Goal: Task Accomplishment & Management: Manage account settings

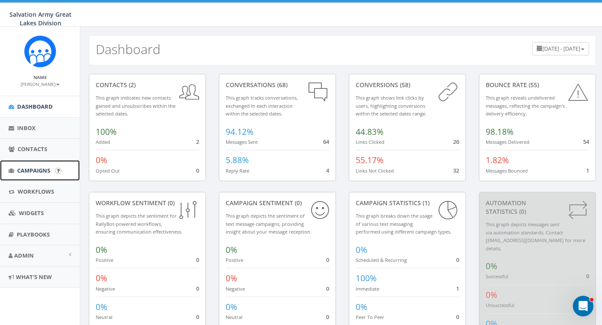
click at [33, 168] on span "Campaigns" at bounding box center [33, 170] width 33 height 8
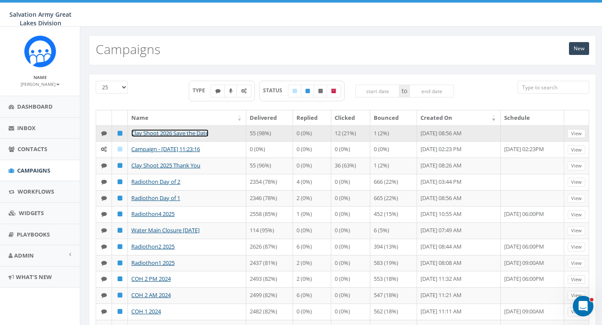
click at [198, 132] on link "Clay Shoot 2026 Save the Date" at bounding box center [169, 133] width 77 height 8
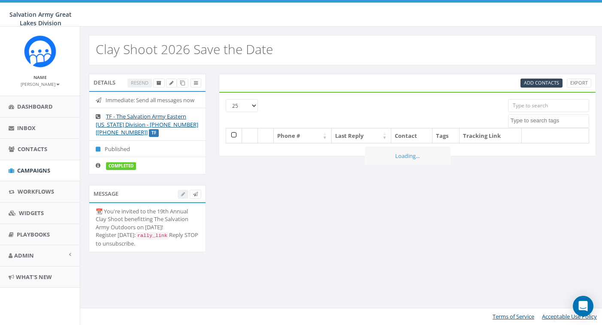
select select
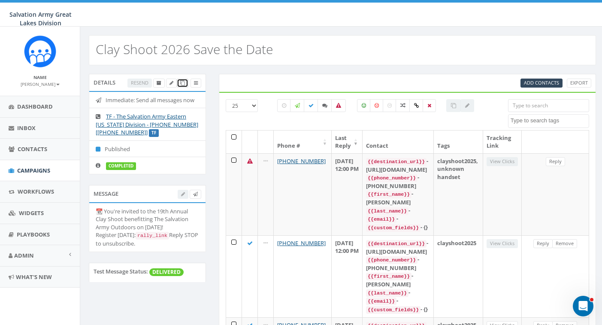
click at [182, 84] on icon at bounding box center [182, 83] width 5 height 5
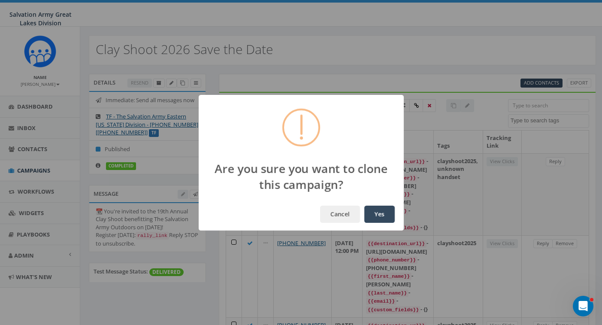
click at [381, 215] on button "Yes" at bounding box center [379, 213] width 30 height 17
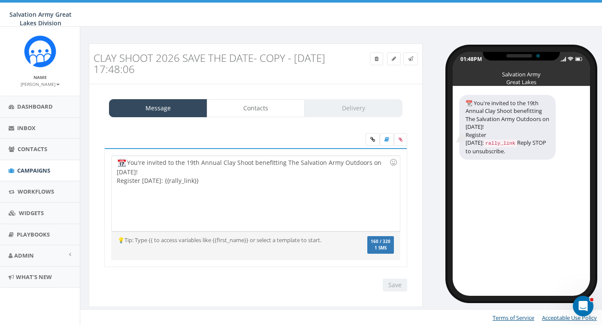
click at [161, 170] on div "You're invited to the 19th Annual Clay Shoot benefitting The Salvation Army Out…" at bounding box center [256, 193] width 288 height 75
click at [119, 163] on img at bounding box center [122, 162] width 9 height 9
click at [116, 163] on div "You're invited to the 19th Annual Clay Shoot benefitting The Salvation Army Out…" at bounding box center [256, 193] width 288 height 75
click at [189, 172] on div "Correction: You're invited to the 19th Annual Clay Shoot benefitting The Salvat…" at bounding box center [256, 193] width 288 height 75
click at [155, 172] on div "Correction: You're invited to the 19th Annual Clay Shoot benefitting The Salvat…" at bounding box center [256, 193] width 288 height 75
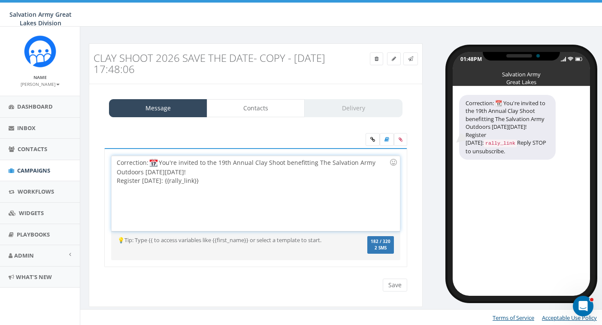
click at [202, 171] on div "Correction: You're invited to the 19th Annual Clay Shoot benefitting The Salvat…" at bounding box center [256, 193] width 288 height 75
click at [243, 176] on div "Correction: You're invited to the 19th Annual Clay Shoot benefitting The Salvat…" at bounding box center [256, 193] width 288 height 75
click at [413, 57] on icon at bounding box center [410, 58] width 5 height 5
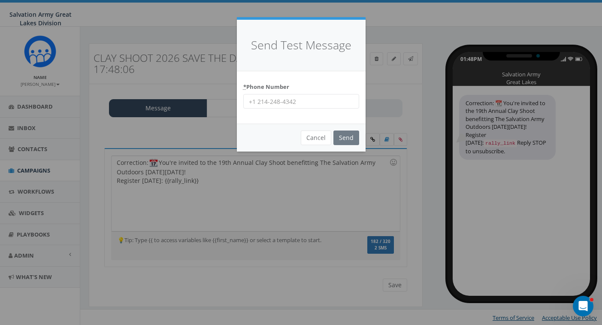
click at [291, 103] on input "* Phone Number" at bounding box center [301, 101] width 116 height 15
type input "2485655341"
click at [351, 136] on input "Send" at bounding box center [346, 137] width 26 height 15
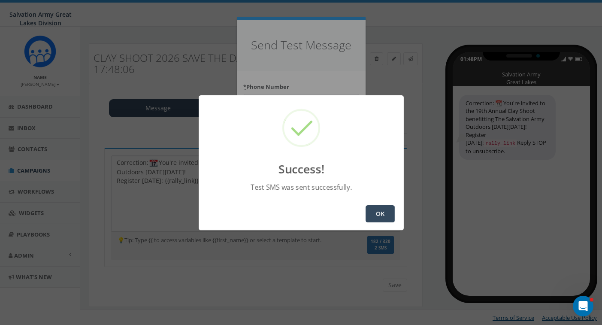
click at [380, 214] on button "OK" at bounding box center [379, 213] width 29 height 17
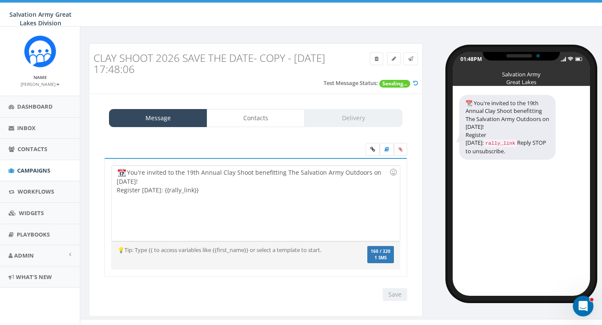
click at [115, 171] on div "You're invited to the 19th Annual Clay Shoot benefitting The Salvation Army Out…" at bounding box center [256, 203] width 288 height 75
click at [155, 182] on div "Correction: You're invited to the 19th Annual Clay Shoot benefitting The Salvat…" at bounding box center [256, 203] width 288 height 75
click at [202, 182] on div "Correction: You're invited to the 19th Annual Clay Shoot benefitting The Salvat…" at bounding box center [256, 203] width 288 height 75
click at [241, 185] on div "Correction: You're invited to the 19th Annual Clay Shoot benefitting The Salvat…" at bounding box center [256, 203] width 288 height 75
click at [392, 294] on input "Save" at bounding box center [395, 294] width 24 height 13
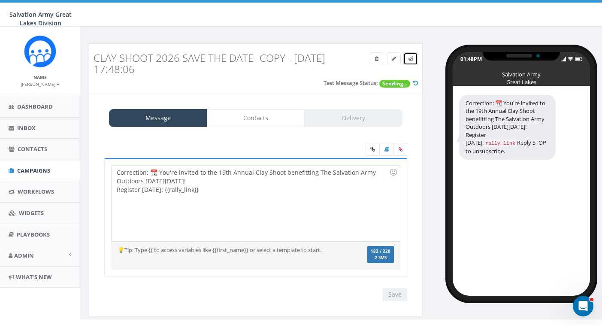
click at [412, 58] on icon at bounding box center [410, 58] width 5 height 5
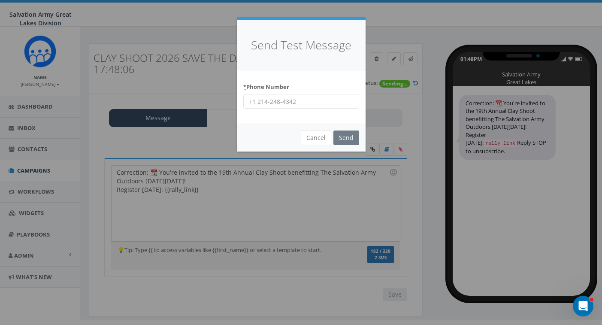
click at [310, 101] on input "* Phone Number" at bounding box center [301, 101] width 116 height 15
type input "2485655341"
click at [348, 137] on input "Send" at bounding box center [346, 137] width 26 height 15
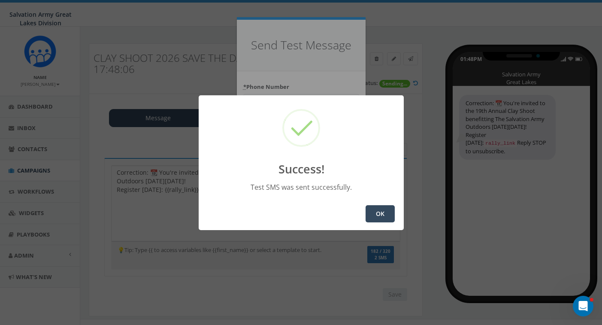
click at [380, 213] on button "OK" at bounding box center [379, 213] width 29 height 17
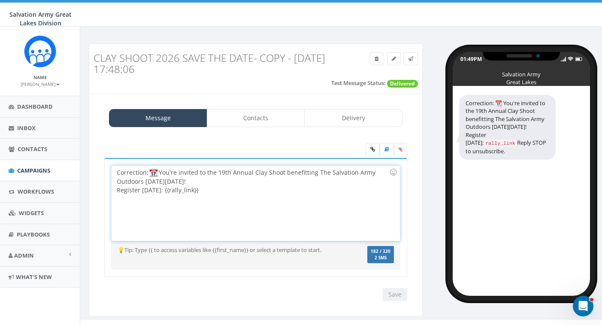
click at [280, 189] on div "Correction: You're invited to the 19th Annual Clay Shoot benefitting The Salvat…" at bounding box center [256, 203] width 288 height 75
click at [271, 114] on link "Contacts" at bounding box center [256, 118] width 98 height 18
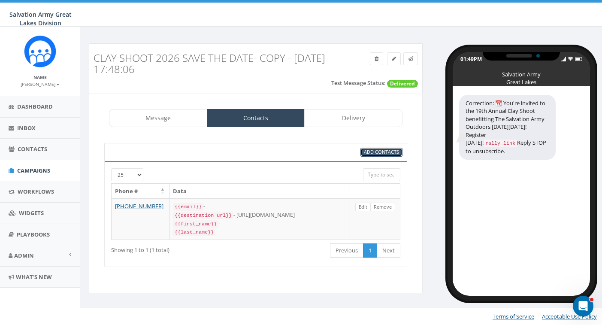
click at [368, 153] on span "Add Contacts" at bounding box center [381, 151] width 35 height 6
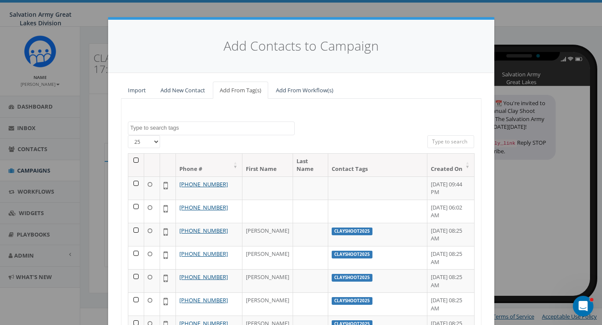
click at [228, 132] on span at bounding box center [211, 128] width 167 height 14
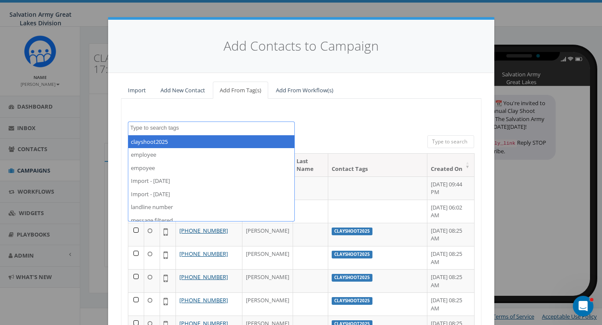
select select "clayshoot2025"
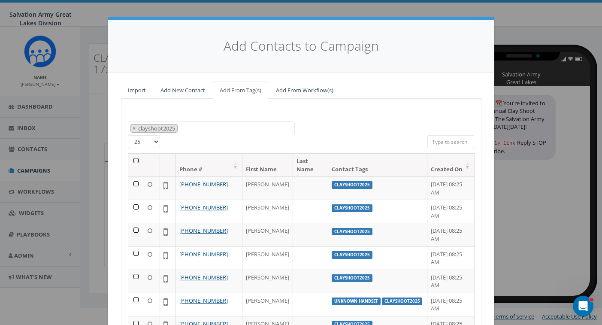
click at [135, 161] on th at bounding box center [136, 165] width 16 height 23
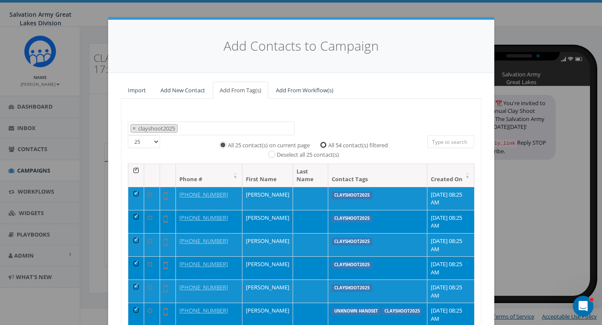
click at [324, 144] on input "All 54 contact(s) filtered" at bounding box center [326, 144] width 6 height 6
radio input "true"
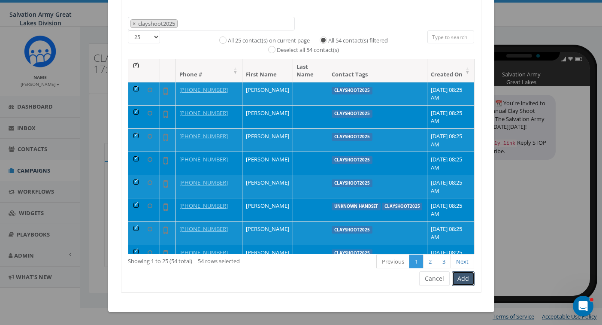
click at [464, 277] on button "Add" at bounding box center [463, 278] width 23 height 15
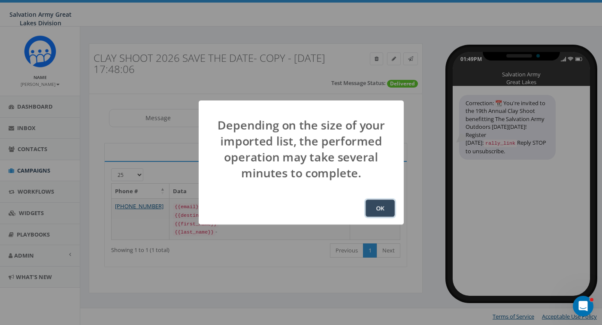
click at [378, 211] on button "OK" at bounding box center [379, 207] width 29 height 17
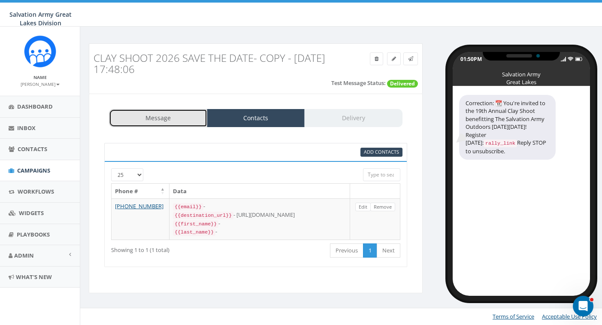
click at [182, 118] on link "Message" at bounding box center [158, 118] width 98 height 18
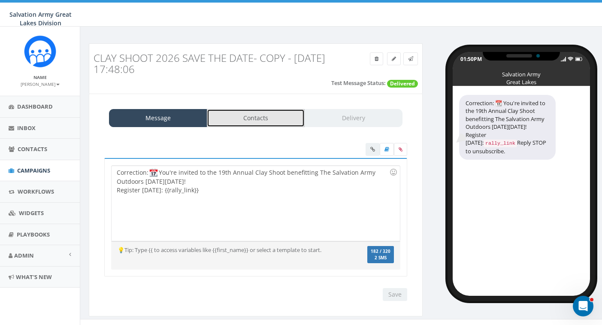
click at [260, 119] on link "Contacts" at bounding box center [256, 118] width 98 height 18
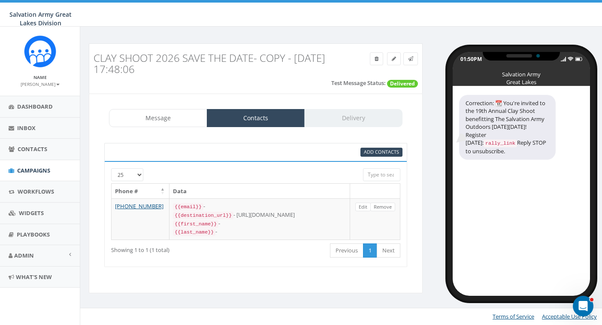
click at [356, 121] on div "Message Contacts Delivery" at bounding box center [255, 118] width 293 height 18
click at [419, 123] on div "Message Contacts Delivery Correction: 📆 You're invited to the 19th Annual Clay …" at bounding box center [256, 192] width 334 height 199
click at [177, 116] on link "Message" at bounding box center [158, 118] width 98 height 18
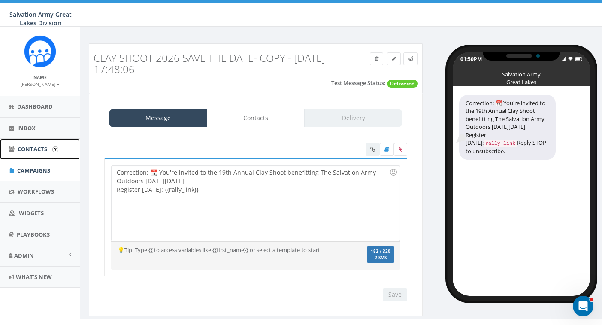
click at [37, 150] on span "Contacts" at bounding box center [33, 149] width 30 height 8
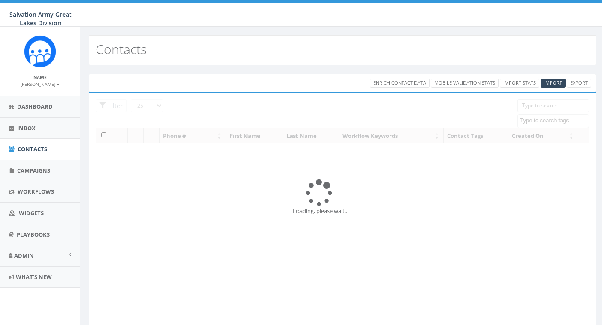
select select
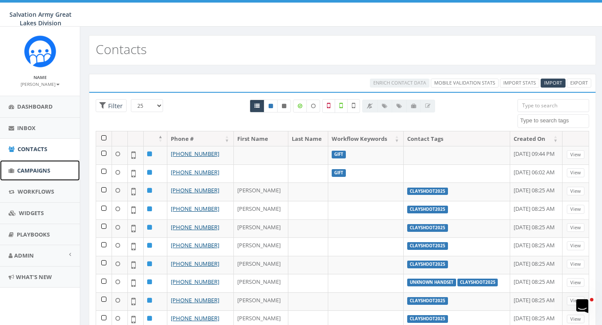
click at [36, 169] on span "Campaigns" at bounding box center [33, 170] width 33 height 8
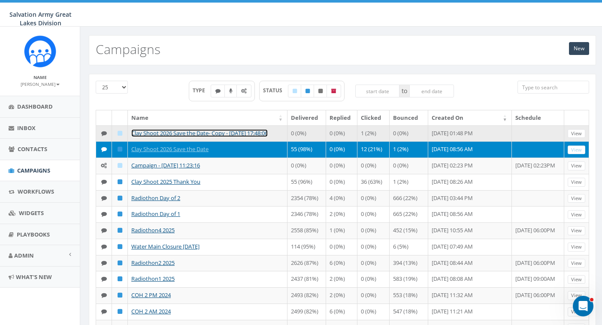
click at [190, 135] on link "Clay Shoot 2026 Save the Date- Copy - [DATE] 17:48:06" at bounding box center [199, 133] width 136 height 8
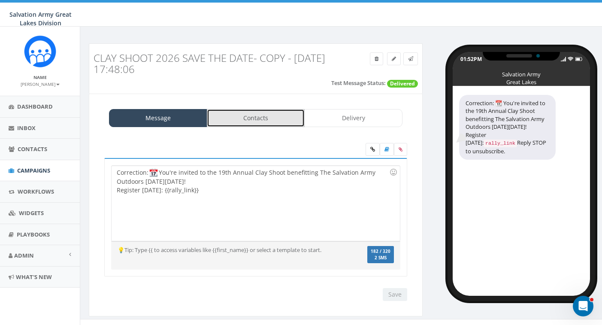
click at [271, 119] on link "Contacts" at bounding box center [256, 118] width 98 height 18
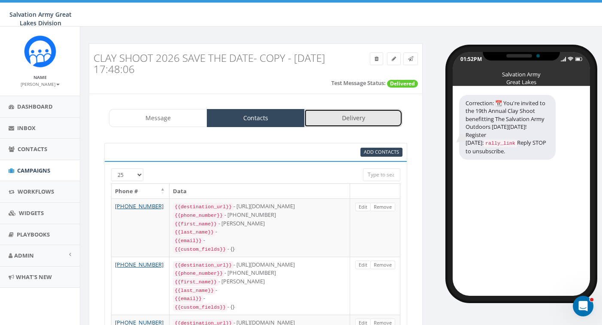
click at [351, 115] on link "Delivery" at bounding box center [353, 118] width 98 height 18
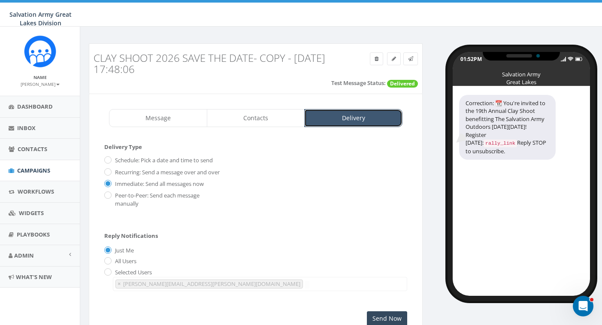
scroll to position [63, 0]
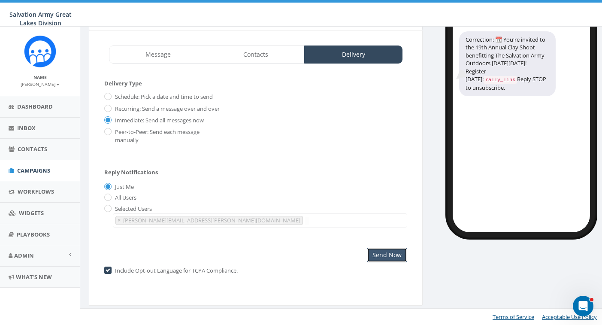
click at [396, 253] on input "Send Now" at bounding box center [387, 254] width 40 height 15
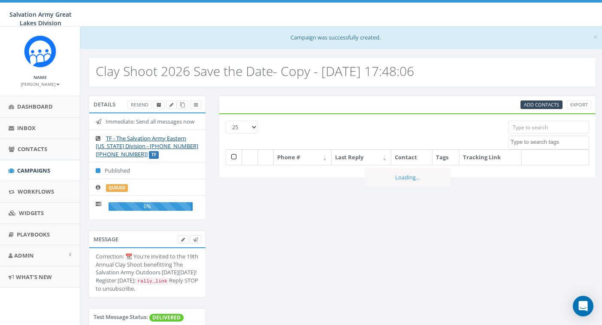
select select
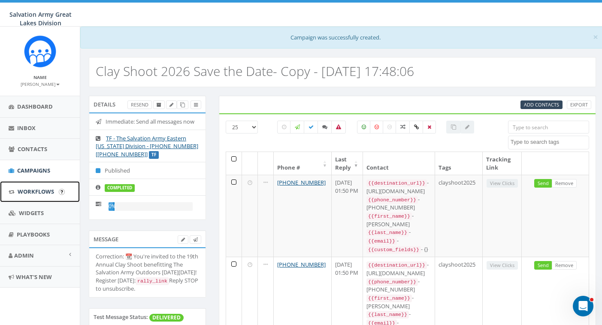
click at [34, 188] on span "Workflows" at bounding box center [36, 191] width 36 height 8
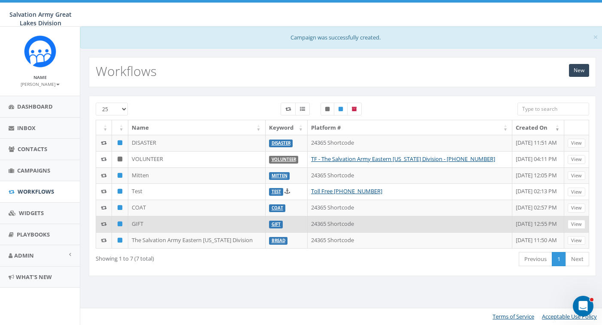
click at [138, 224] on td "GIFT" at bounding box center [196, 224] width 137 height 16
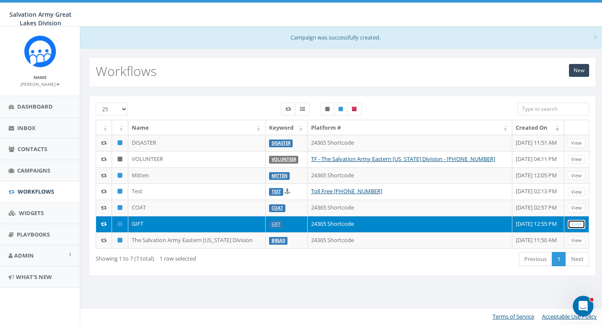
click at [578, 223] on link "View" at bounding box center [576, 224] width 18 height 9
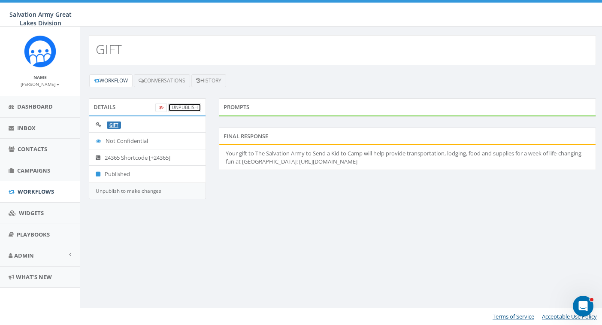
click at [182, 109] on link "UnPublish" at bounding box center [184, 107] width 33 height 9
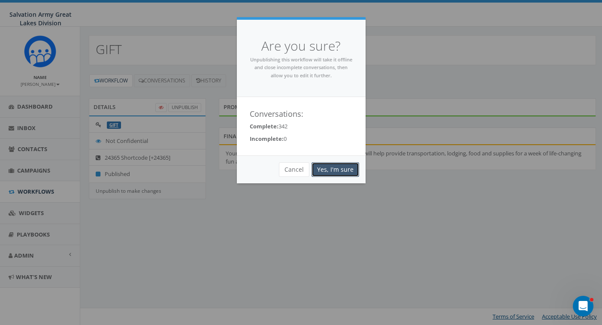
click at [335, 170] on link "Yes, I'm sure" at bounding box center [335, 169] width 48 height 15
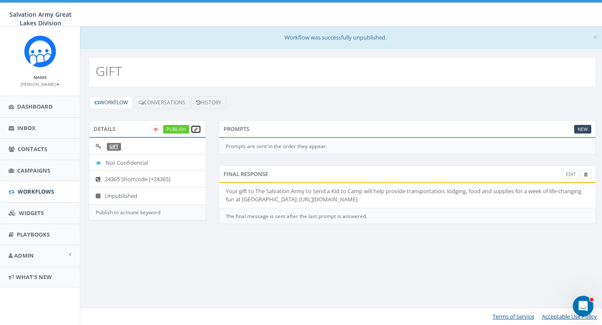
click at [195, 129] on icon at bounding box center [196, 129] width 4 height 5
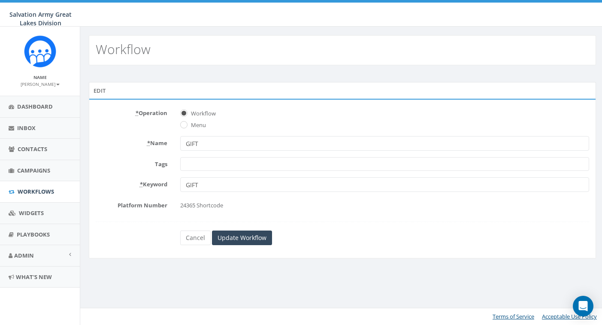
select select
click at [191, 239] on link "Cancel" at bounding box center [195, 237] width 30 height 15
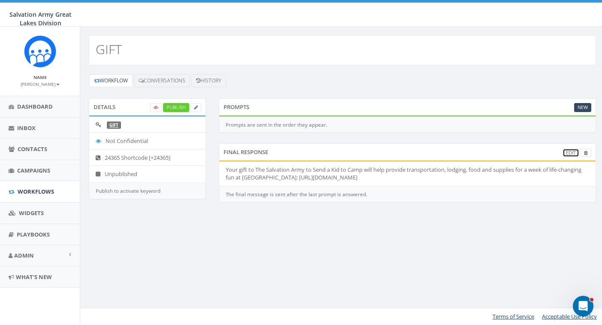
click at [570, 154] on link "Edit" at bounding box center [570, 152] width 17 height 9
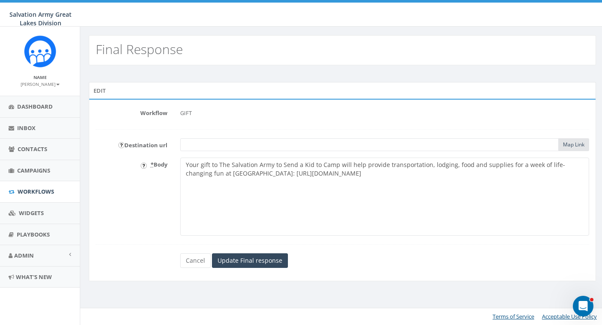
drag, startPoint x: 390, startPoint y: 174, endPoint x: 184, endPoint y: 163, distance: 206.2
click at [184, 163] on textarea "Your gift to The Salvation Army to Send a Kid to Camp will help provide transpo…" at bounding box center [384, 196] width 409 height 78
paste textarea "supports local families this season and beyond. So, you can put a present under…"
paste textarea "https://salarmy.us/4pwxbLH"
drag, startPoint x: 288, startPoint y: 174, endPoint x: 184, endPoint y: 166, distance: 103.6
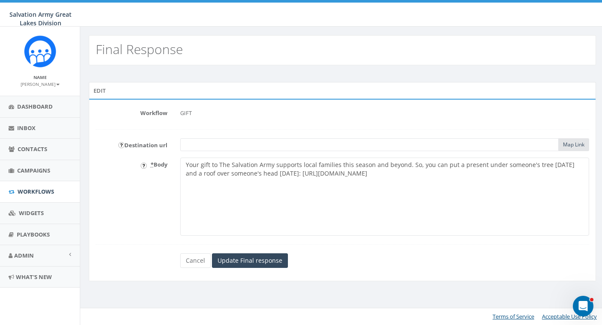
click at [184, 166] on textarea "Your gift to The Salvation Army to Send a Kid to Camp will help provide transpo…" at bounding box center [384, 196] width 409 height 78
paste textarea "Metro Detroit families today and throughout the year. So you can meet needs acr…"
click at [460, 175] on textarea "Your gift to The Salvation Army to Send a Kid to Camp will help provide transpo…" at bounding box center [384, 196] width 409 height 78
click at [429, 175] on textarea "Your gift to The Salvation Army to Send a Kid to Camp will help provide transpo…" at bounding box center [384, 196] width 409 height 78
drag, startPoint x: 424, startPoint y: 174, endPoint x: 341, endPoint y: 175, distance: 82.8
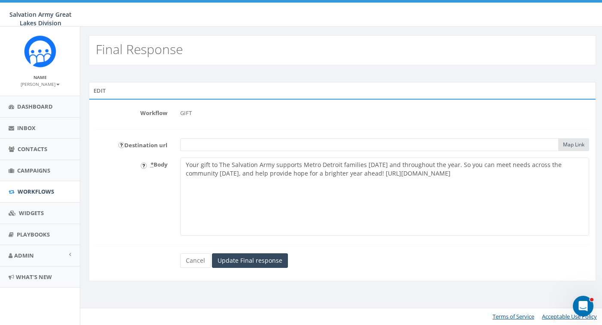
click at [341, 175] on textarea "Your gift to The Salvation Army to Send a Kid to Camp will help provide transpo…" at bounding box center [384, 196] width 409 height 78
click at [384, 176] on textarea "Your gift to The Salvation Army to Send a Kid to Camp will help provide transpo…" at bounding box center [384, 196] width 409 height 78
type textarea "Your gift to The Salvation Army supports Metro Detroit families [DATE] and thro…"
click at [325, 141] on input "text" at bounding box center [369, 144] width 378 height 13
paste input "Your gift to The Salvation Army supports Metro Detroit families today and throu…"
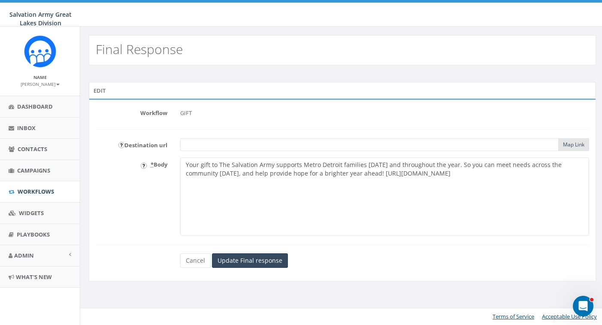
type input "Your gift to The Salvation Army supports Metro Detroit families today and throu…"
click at [374, 146] on input "text" at bounding box center [369, 144] width 378 height 13
drag, startPoint x: 433, startPoint y: 172, endPoint x: 341, endPoint y: 175, distance: 92.3
click at [341, 175] on textarea "Your gift to The Salvation Army to Send a Kid to Camp will help provide transpo…" at bounding box center [384, 196] width 409 height 78
type textarea "Your gift to The Salvation Army supports Metro Detroit families today and throu…"
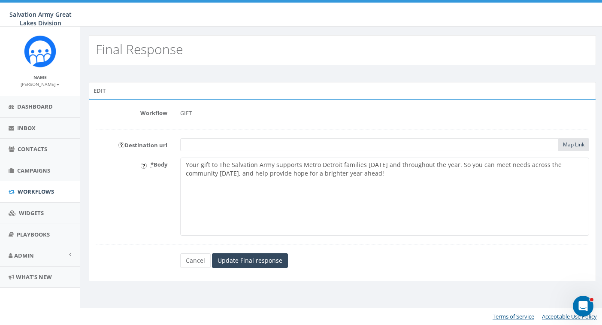
click at [282, 147] on input "text" at bounding box center [369, 144] width 378 height 13
paste input "https://salarmy.us/4pwxbLH"
type input "https://salarmy.us/4pwxbLH"
click at [570, 145] on link "Map Link" at bounding box center [573, 144] width 21 height 7
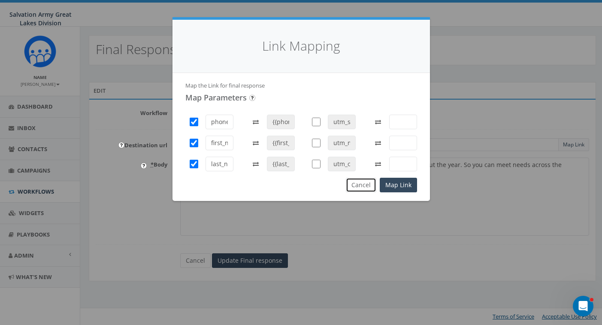
click at [364, 184] on button "Cancel" at bounding box center [361, 185] width 30 height 15
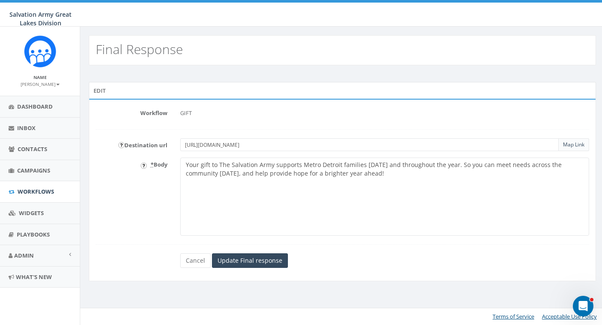
click at [275, 122] on form "Workflow GIFT Destination url https://salarmy.us/4pwxbLH Map Link * Body Your g…" at bounding box center [342, 187] width 493 height 162
click at [273, 184] on textarea "Your gift to The Salvation Army to Send a Kid to Camp will help provide transpo…" at bounding box center [384, 196] width 409 height 78
paste textarea "https://salarmy.us/4pwxbLH"
type textarea "Your gift to The Salvation Army supports Metro Detroit families [DATE] and thro…"
click at [401, 132] on form "Workflow GIFT Destination url https://salarmy.us/4pwxbLH Map Link * Body Your g…" at bounding box center [342, 187] width 493 height 162
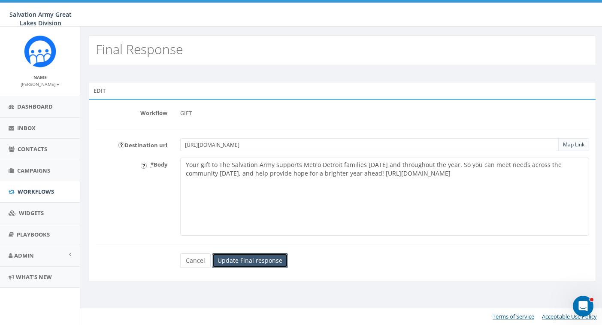
click at [257, 263] on input "Update Final response" at bounding box center [250, 260] width 76 height 15
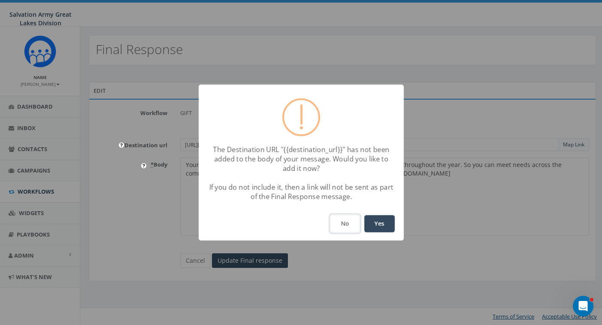
click at [346, 223] on button "No" at bounding box center [345, 223] width 30 height 18
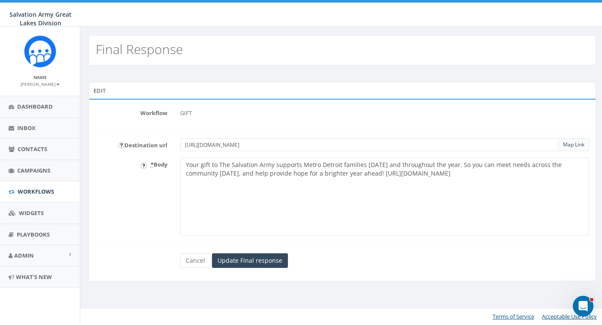
click at [429, 172] on textarea "Your gift to The Salvation Army to Send a Kid to Camp will help provide transpo…" at bounding box center [384, 196] width 409 height 78
drag, startPoint x: 430, startPoint y: 172, endPoint x: 342, endPoint y: 174, distance: 88.4
click at [342, 174] on textarea "Your gift to The Salvation Army to Send a Kid to Camp will help provide transpo…" at bounding box center [384, 196] width 409 height 78
click at [572, 146] on link "Map Link" at bounding box center [573, 144] width 21 height 7
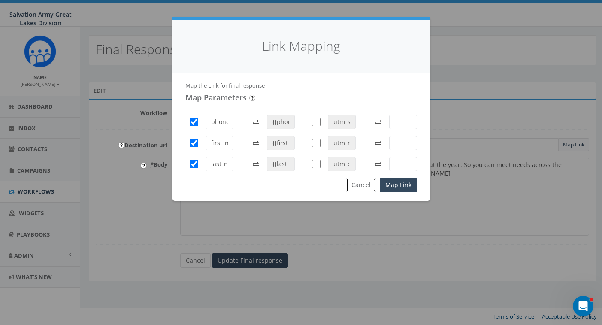
click at [362, 185] on button "Cancel" at bounding box center [361, 185] width 30 height 15
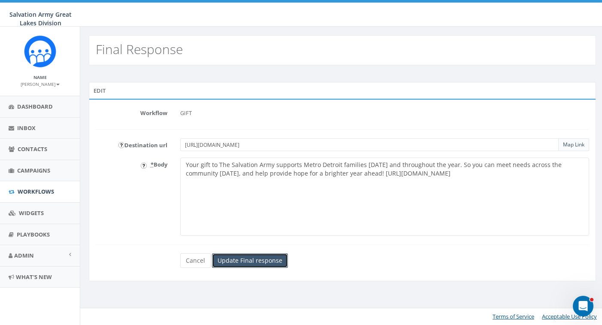
click at [264, 262] on input "Update Final response" at bounding box center [250, 260] width 76 height 15
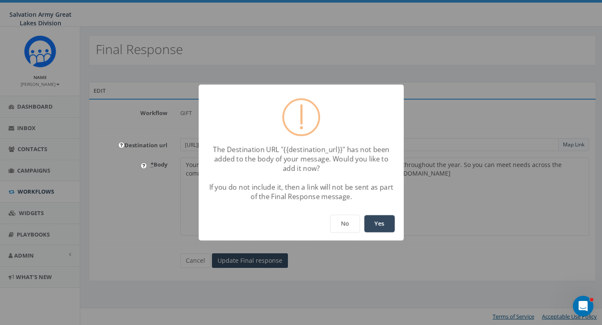
click at [422, 201] on div "The Destination URL "{{destination_url}}" has not been added to the body of you…" at bounding box center [301, 162] width 602 height 325
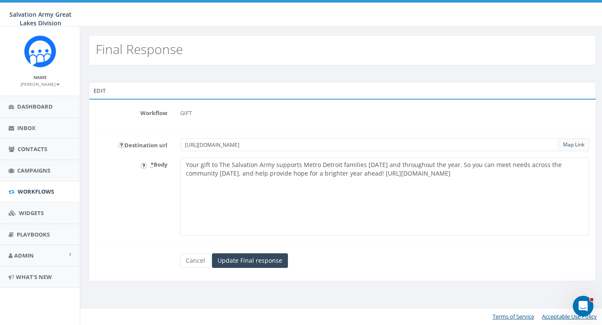
drag, startPoint x: 286, startPoint y: 143, endPoint x: 173, endPoint y: 144, distance: 113.7
click at [173, 144] on div "Destination url https://salarmy.us/4pwxbLH Map Link" at bounding box center [342, 144] width 506 height 13
click at [321, 214] on textarea "Your gift to The Salvation Army to Send a Kid to Camp will help provide transpo…" at bounding box center [384, 196] width 409 height 78
click at [257, 262] on input "Update Final response" at bounding box center [250, 260] width 76 height 15
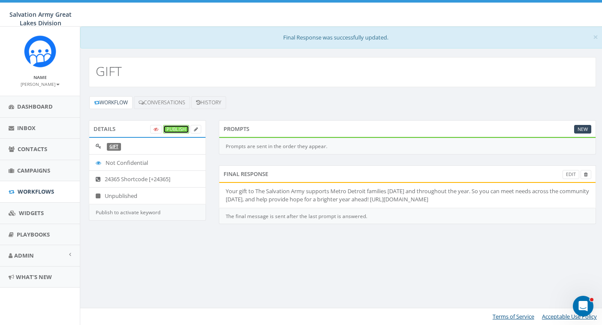
click at [179, 130] on link "Publish" at bounding box center [176, 129] width 26 height 9
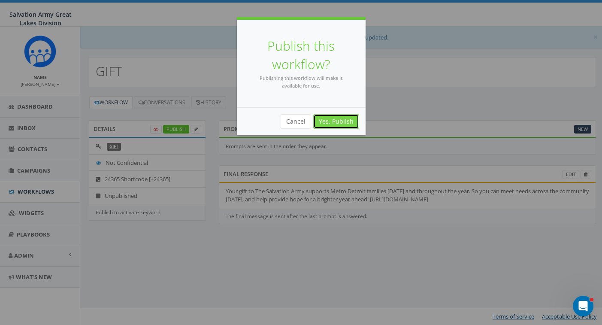
click at [342, 120] on link "Yes, Publish" at bounding box center [336, 121] width 46 height 15
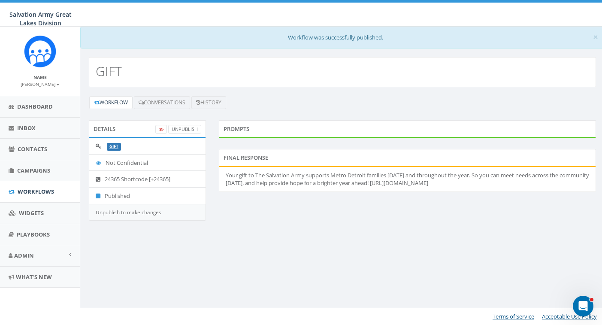
drag, startPoint x: 478, startPoint y: 182, endPoint x: 215, endPoint y: 169, distance: 262.8
click at [215, 169] on div "Final Response Your gift to The Salvation Army supports Metro Detroit families …" at bounding box center [407, 176] width 390 height 54
copy li "Your gift to The Salvation Army supports Metro Detroit families [DATE] and thro…"
